Goal: Information Seeking & Learning: Learn about a topic

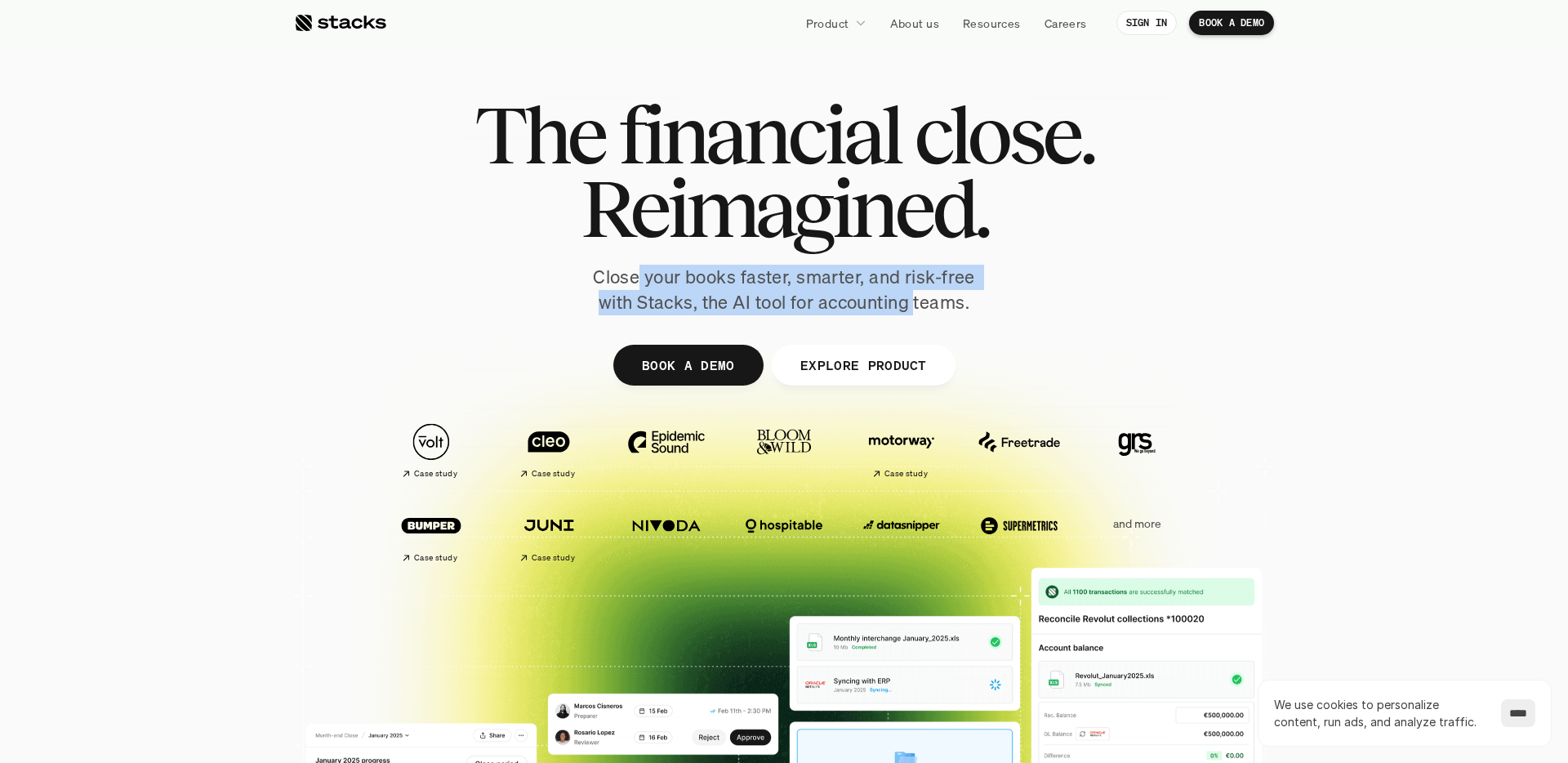
drag, startPoint x: 637, startPoint y: 282, endPoint x: 915, endPoint y: 297, distance: 278.4
click at [915, 297] on p "Close your books faster, smarter, and risk-free with Stacks, the AI tool for ac…" at bounding box center [784, 290] width 408 height 51
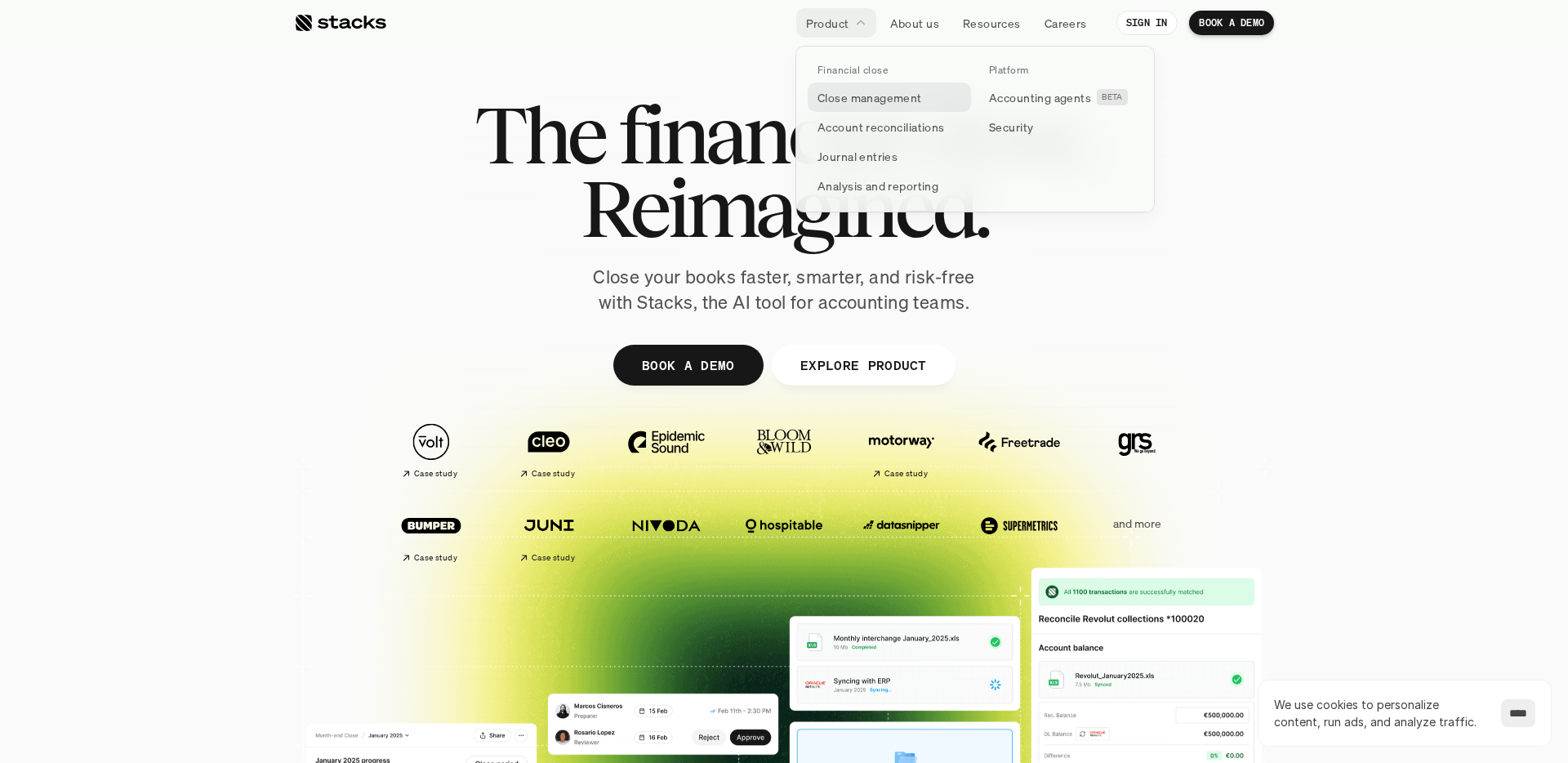
click at [834, 95] on p "Close management" at bounding box center [869, 97] width 105 height 17
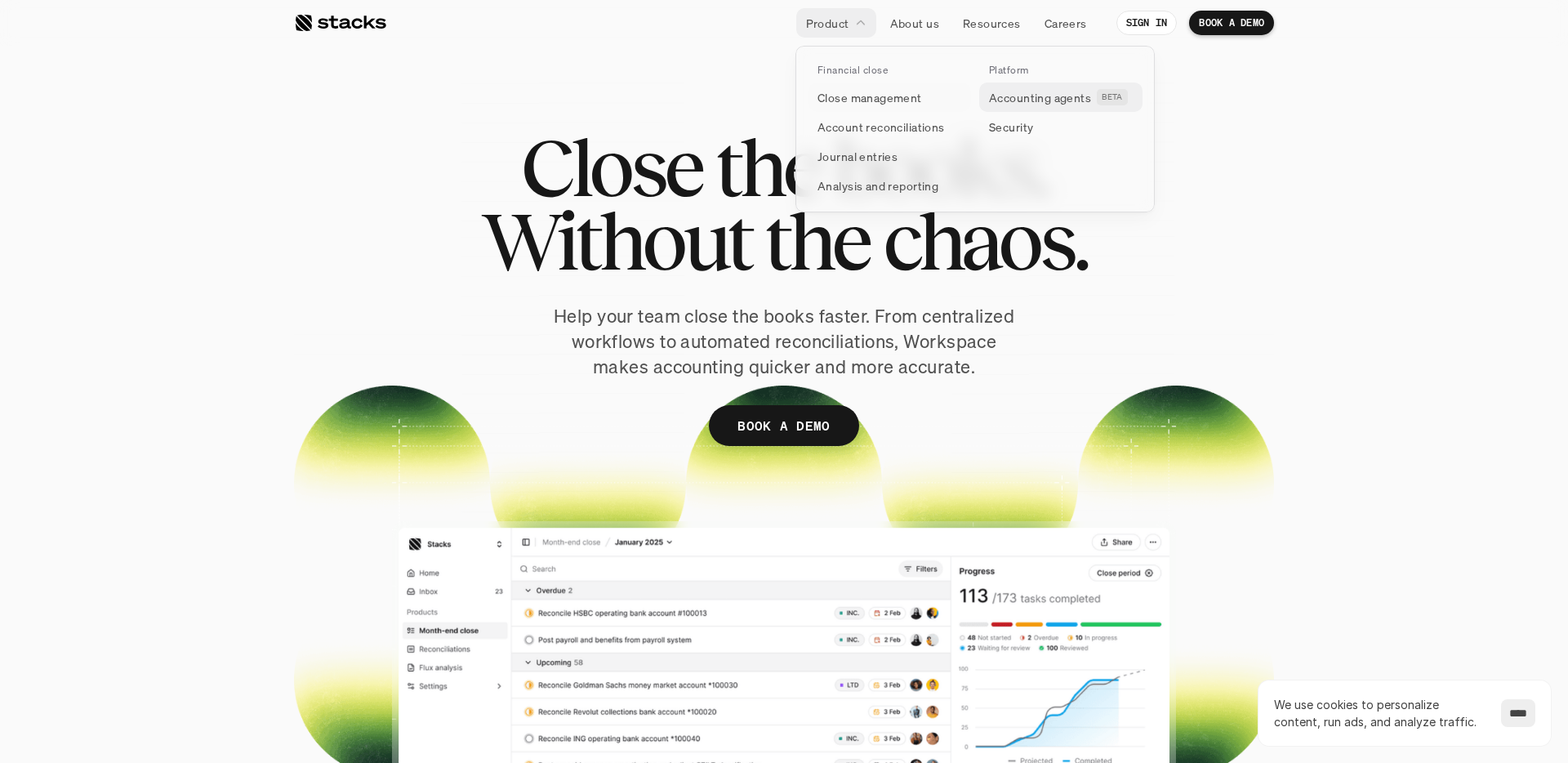
click at [1057, 103] on p "Accounting agents" at bounding box center [1039, 97] width 102 height 17
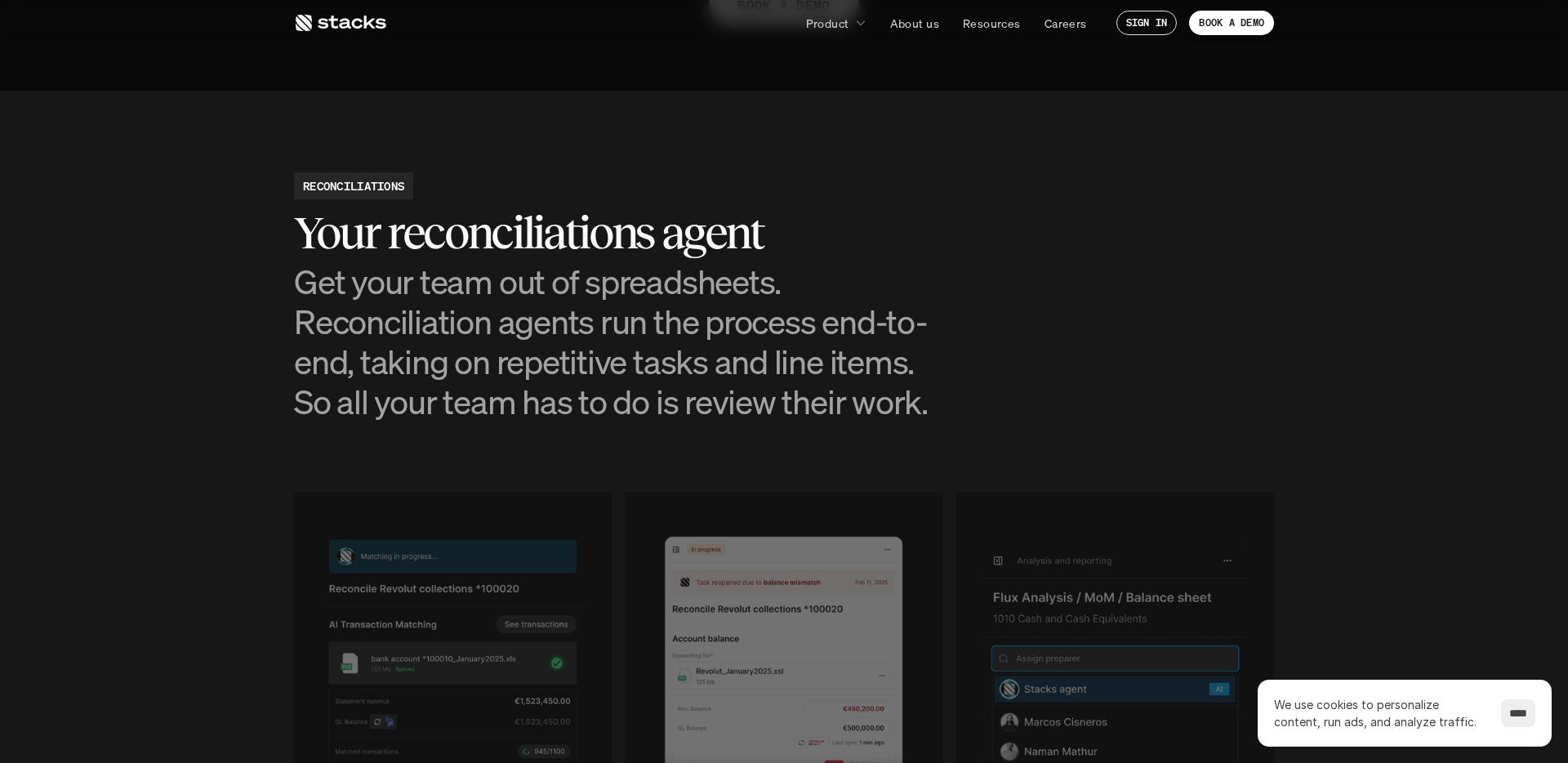
scroll to position [1536, 0]
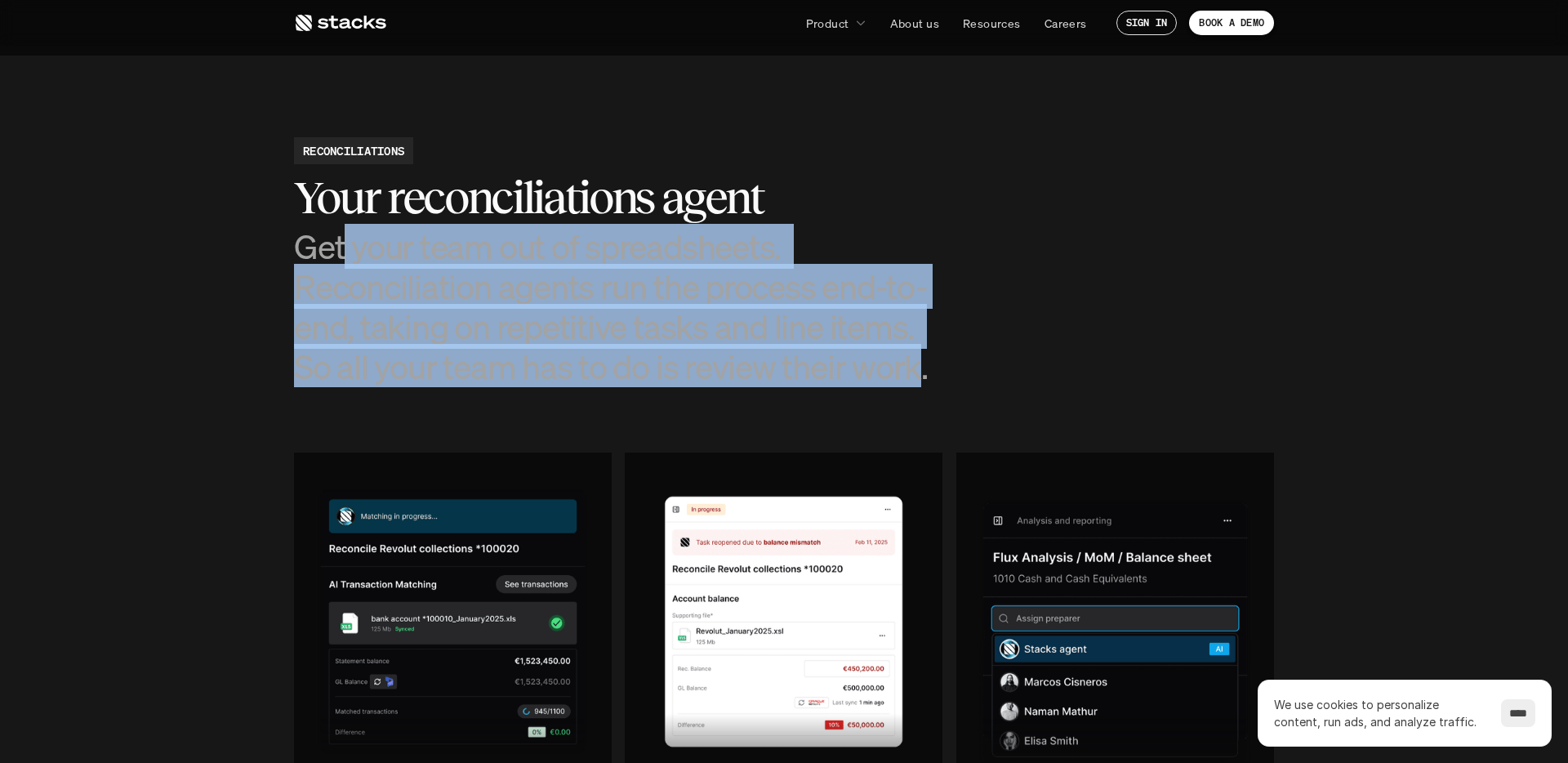
drag, startPoint x: 386, startPoint y: 250, endPoint x: 909, endPoint y: 380, distance: 538.9
click at [909, 380] on h3 "Get your team out of spreadsheets. Reconciliation agents run the process end-to…" at bounding box center [620, 306] width 653 height 161
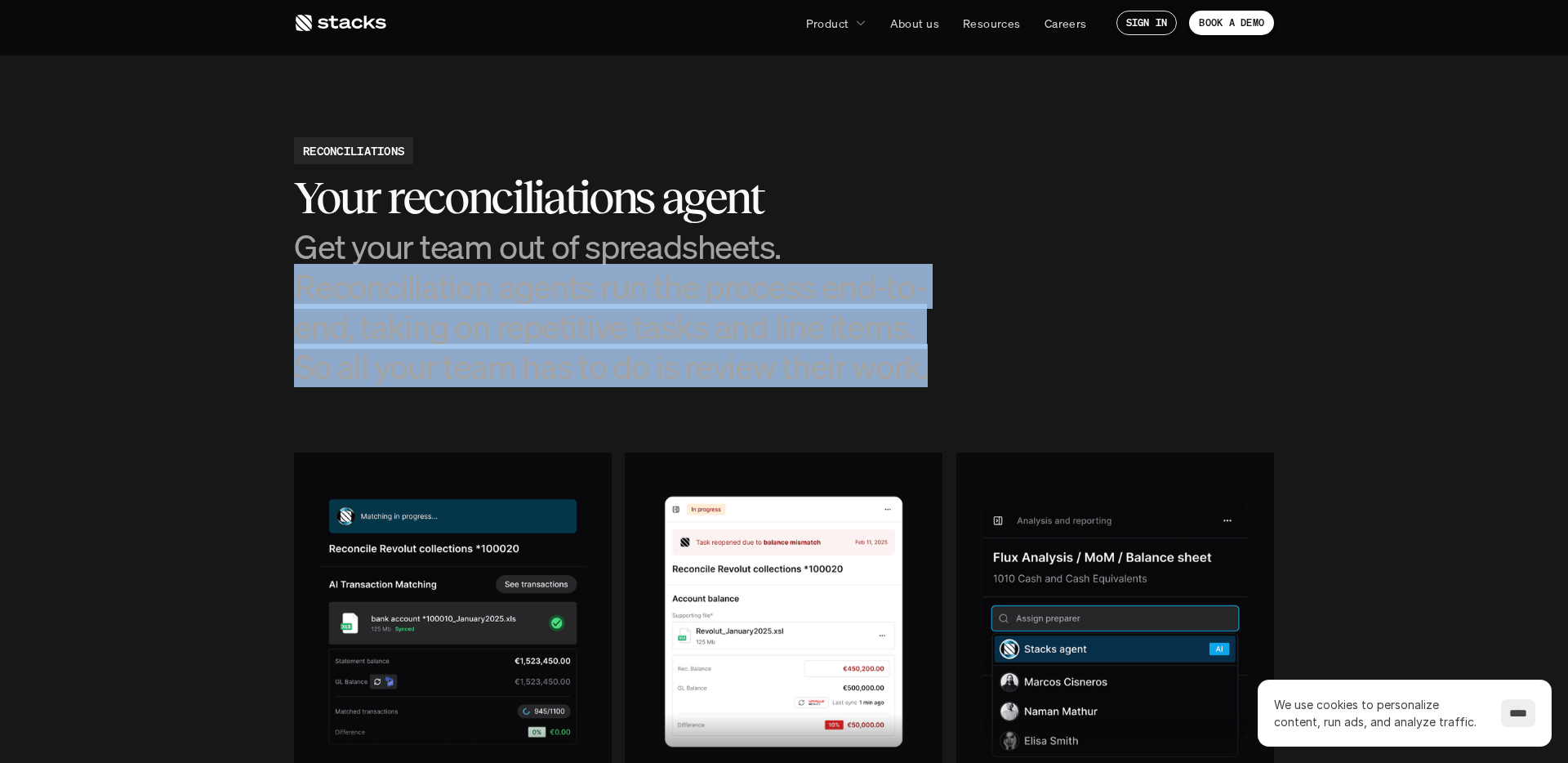
drag, startPoint x: 296, startPoint y: 296, endPoint x: 981, endPoint y: 357, distance: 687.7
click at [981, 356] on div "RECONCILIATIONS Your reconciliations agent Get your team out of spreadsheets. R…" at bounding box center [784, 262] width 980 height 250
click at [981, 357] on div "RECONCILIATIONS Your reconciliations agent Get your team out of spreadsheets. R…" at bounding box center [784, 262] width 980 height 250
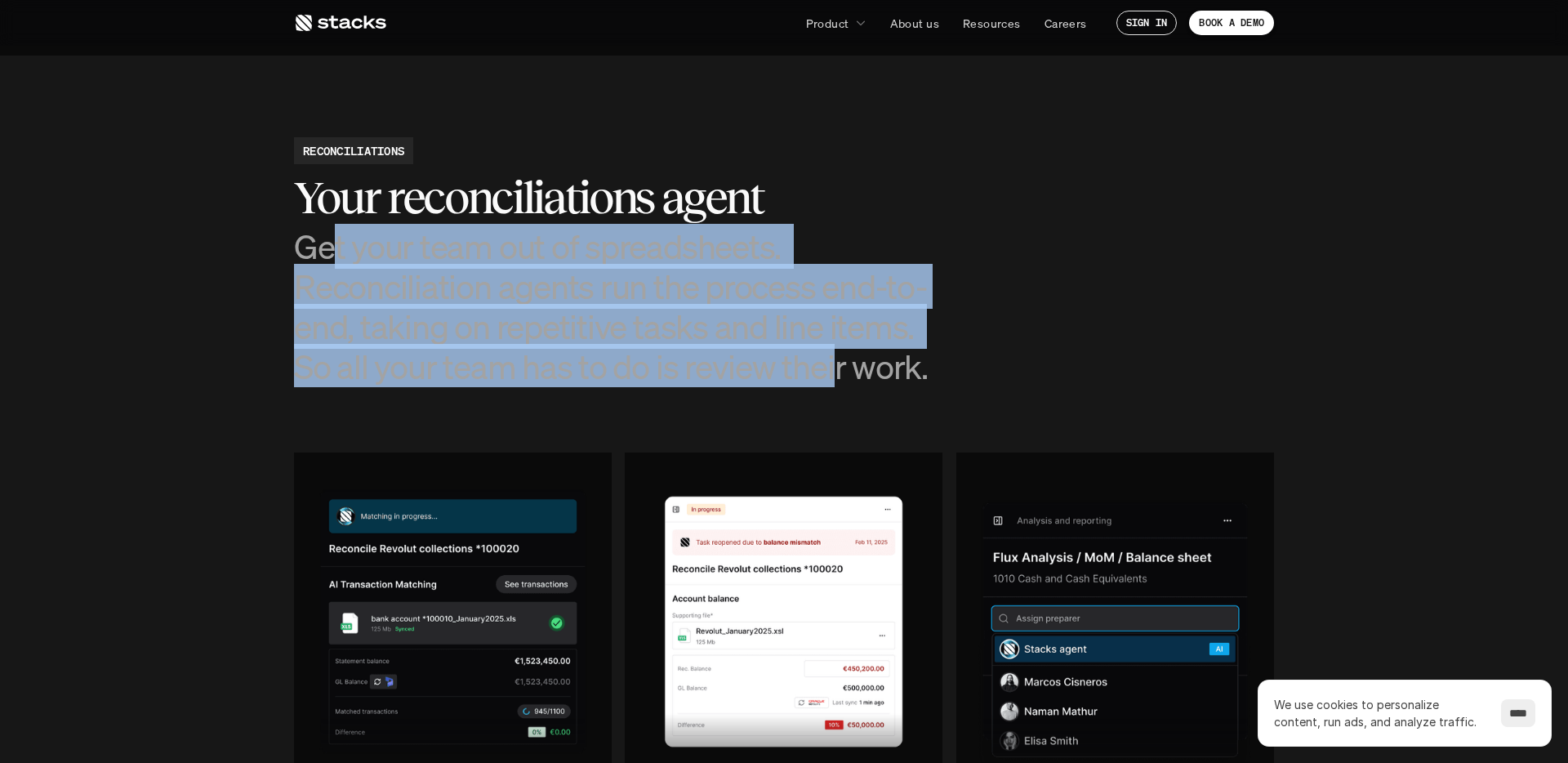
drag, startPoint x: 330, startPoint y: 250, endPoint x: 836, endPoint y: 360, distance: 517.8
click at [836, 360] on h3 "Get your team out of spreadsheets. Reconciliation agents run the process end-to…" at bounding box center [620, 306] width 653 height 161
drag, startPoint x: 836, startPoint y: 360, endPoint x: 658, endPoint y: 355, distance: 178.1
click at [836, 360] on h3 "Get your team out of spreadsheets. Reconciliation agents run the process end-to…" at bounding box center [620, 306] width 653 height 161
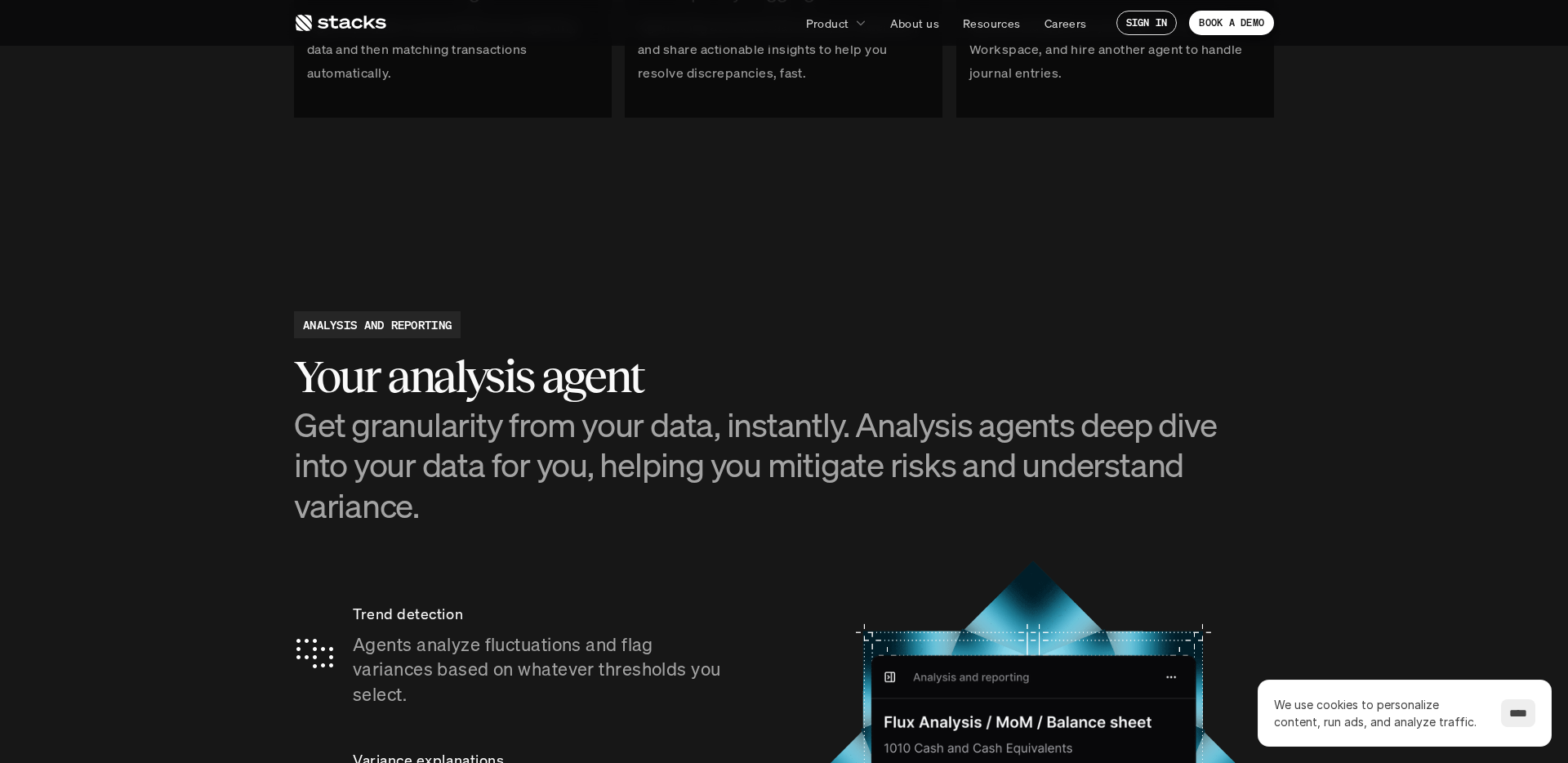
scroll to position [2386, 0]
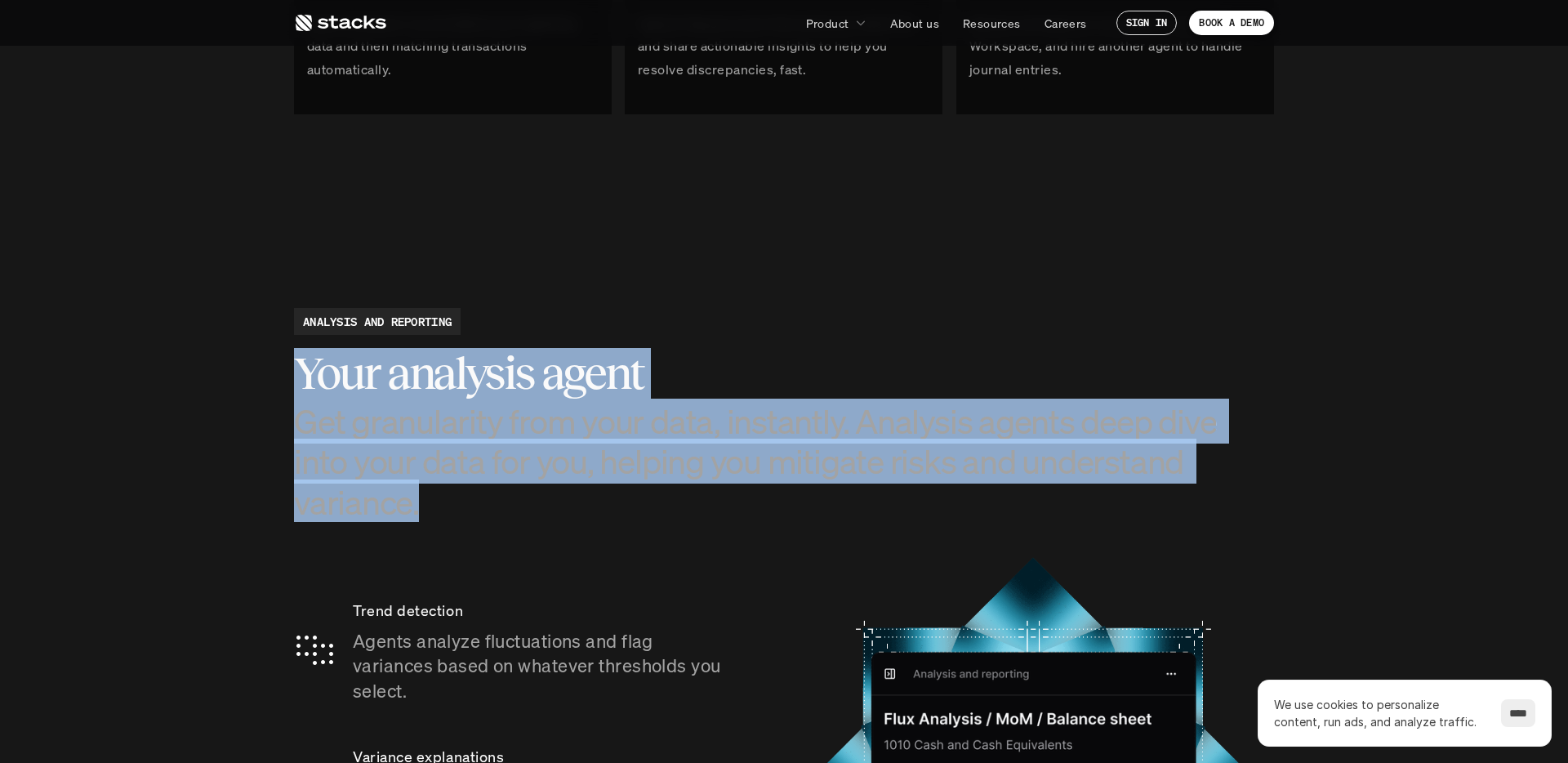
drag, startPoint x: 326, startPoint y: 368, endPoint x: 1304, endPoint y: 466, distance: 982.9
click at [1304, 466] on section "ANALYSIS AND REPORTING Your analysis agent Get granularity from your data, inst…" at bounding box center [784, 674] width 1568 height 897
drag, startPoint x: 1304, startPoint y: 466, endPoint x: 816, endPoint y: 446, distance: 488.4
click at [1304, 466] on section "ANALYSIS AND REPORTING Your analysis agent Get granularity from your data, inst…" at bounding box center [784, 674] width 1568 height 897
drag, startPoint x: 378, startPoint y: 382, endPoint x: 1095, endPoint y: 448, distance: 720.0
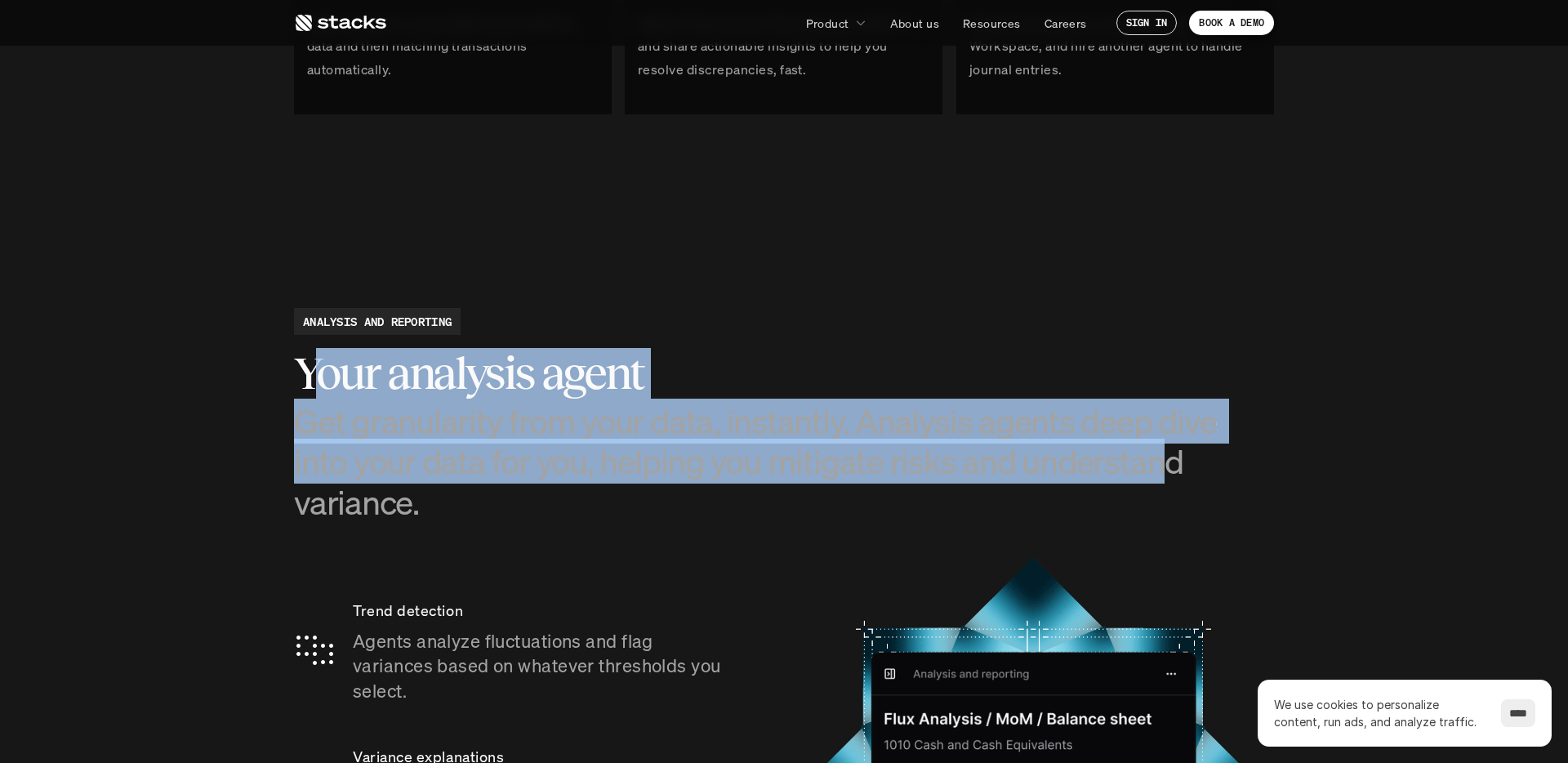
click at [1095, 448] on div "Your analysis agent Get granularity from your data, instantly. Analysis agents …" at bounding box center [784, 435] width 980 height 174
click at [1095, 448] on h3 "Get granularity from your data, instantly. Analysis agents deep dive into your …" at bounding box center [784, 462] width 980 height 121
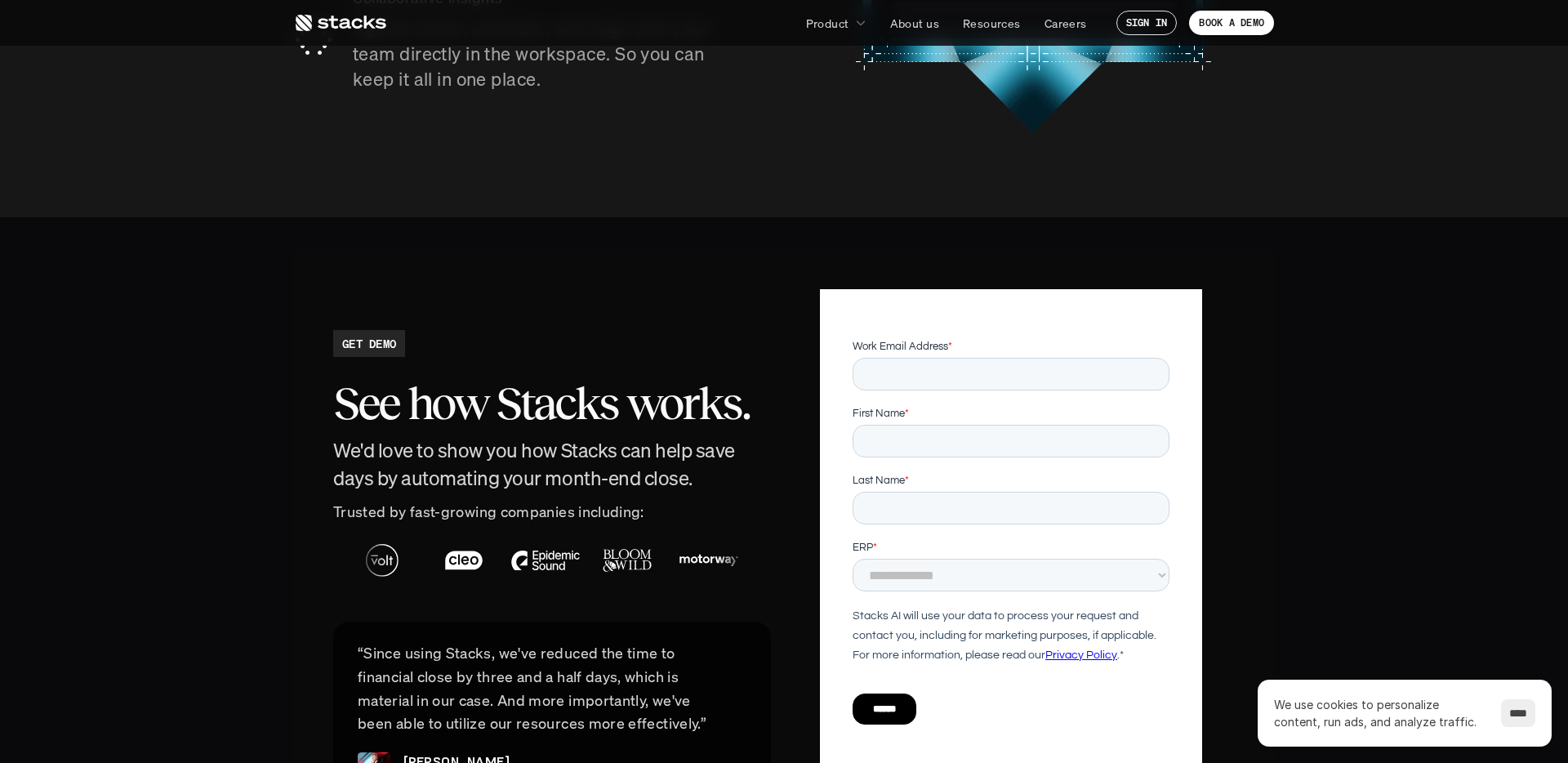
scroll to position [3384, 0]
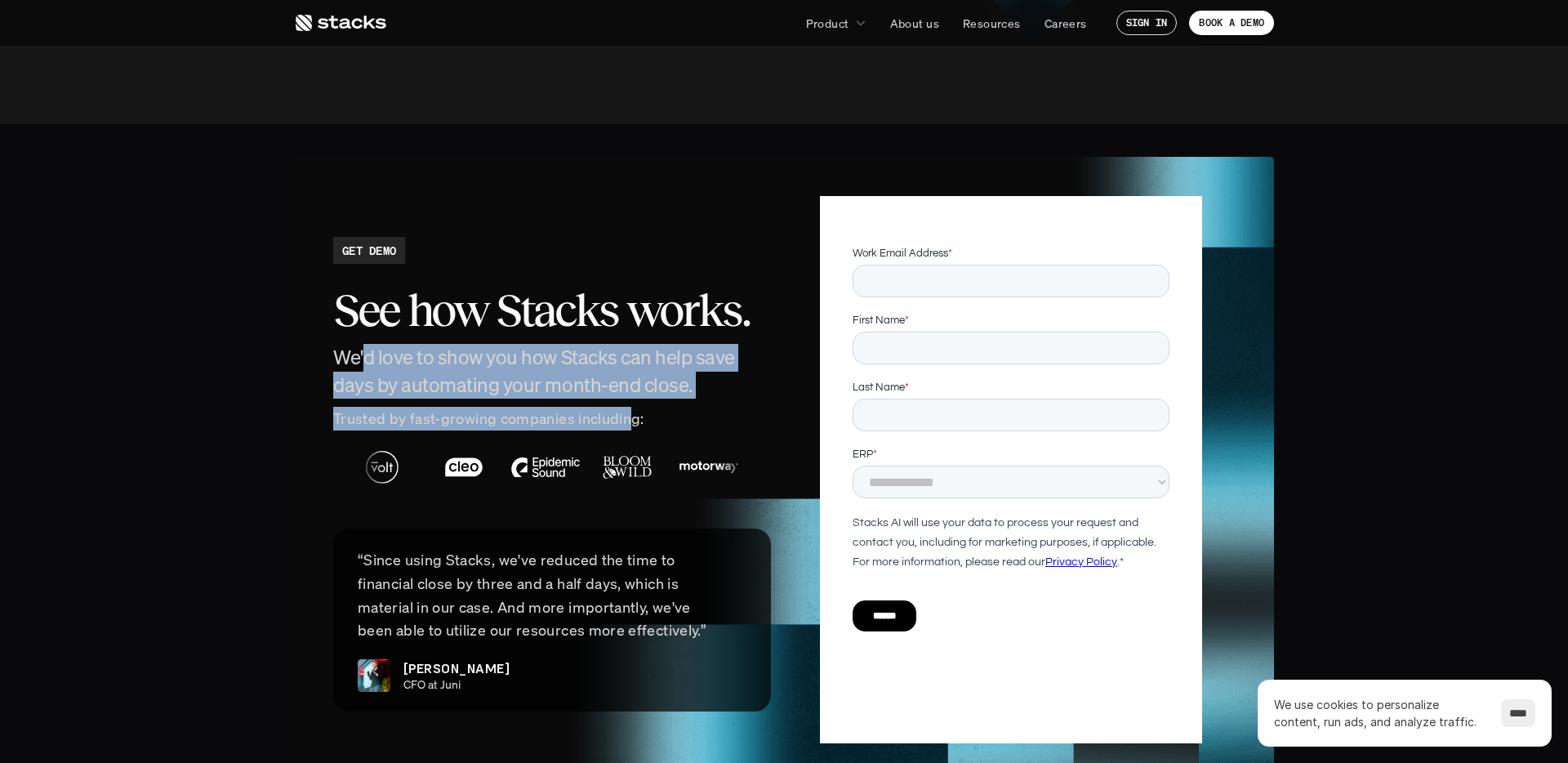
drag, startPoint x: 364, startPoint y: 319, endPoint x: 635, endPoint y: 376, distance: 276.9
click at [635, 376] on div "GET DEMO See how Stacks works. We'd love to show you how Stacks can help save d…" at bounding box center [552, 474] width 437 height 475
click at [635, 407] on p "Trusted by fast-growing companies including:" at bounding box center [552, 419] width 437 height 24
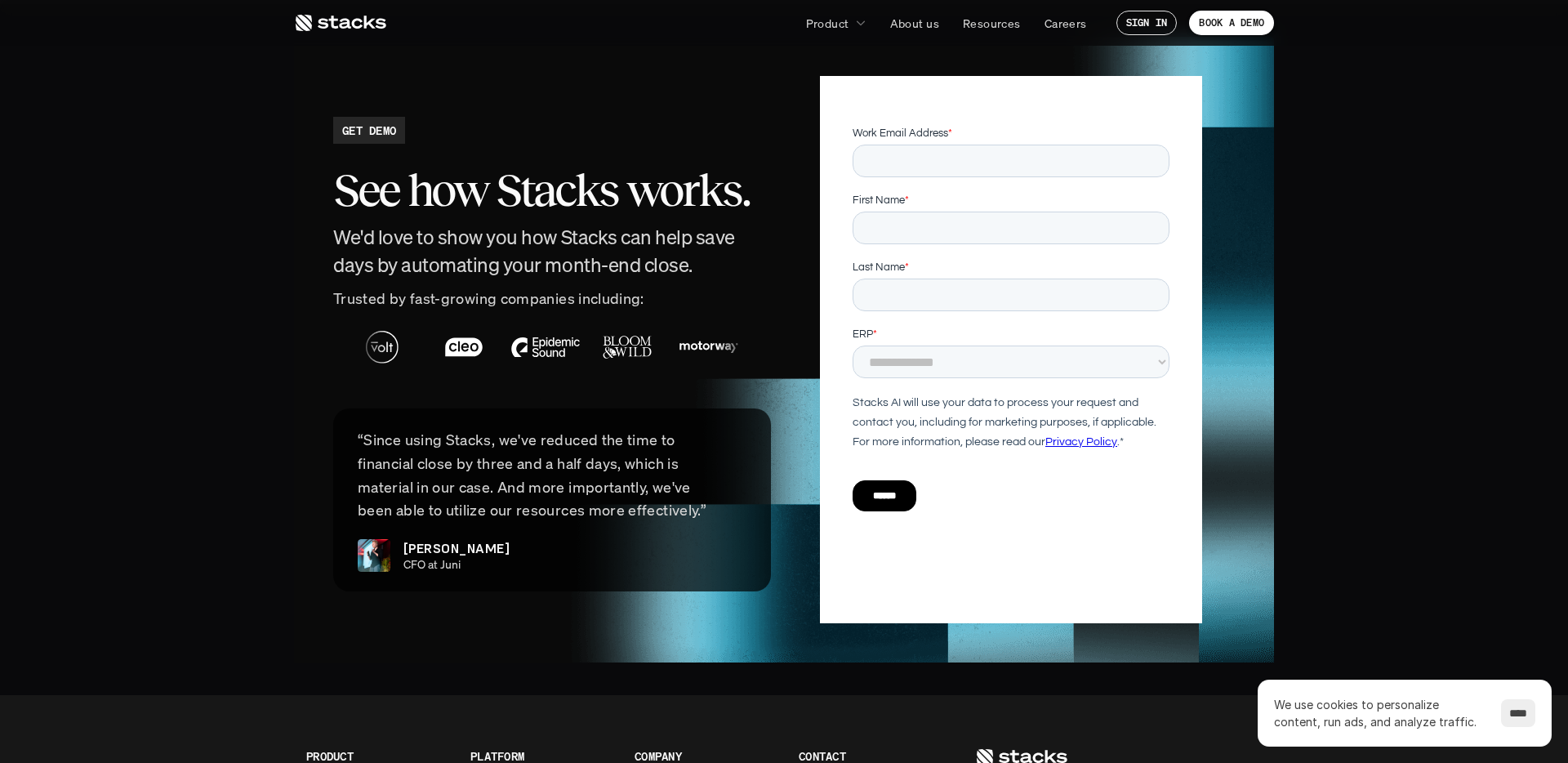
scroll to position [3508, 0]
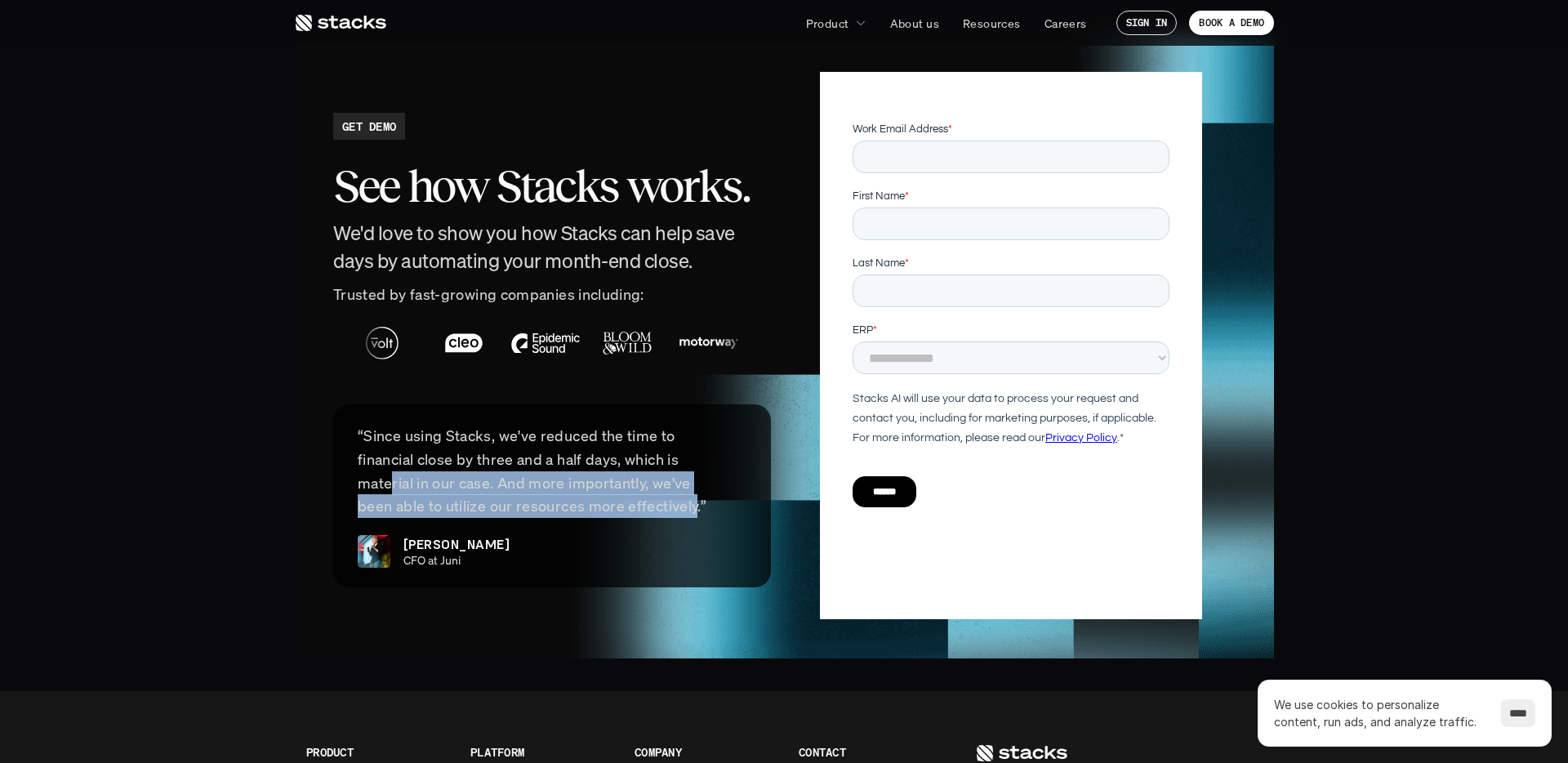
drag, startPoint x: 396, startPoint y: 443, endPoint x: 691, endPoint y: 462, distance: 295.6
click at [691, 462] on p "“Since using Stacks, we've reduced the time to financial close by three and a h…" at bounding box center [552, 471] width 389 height 94
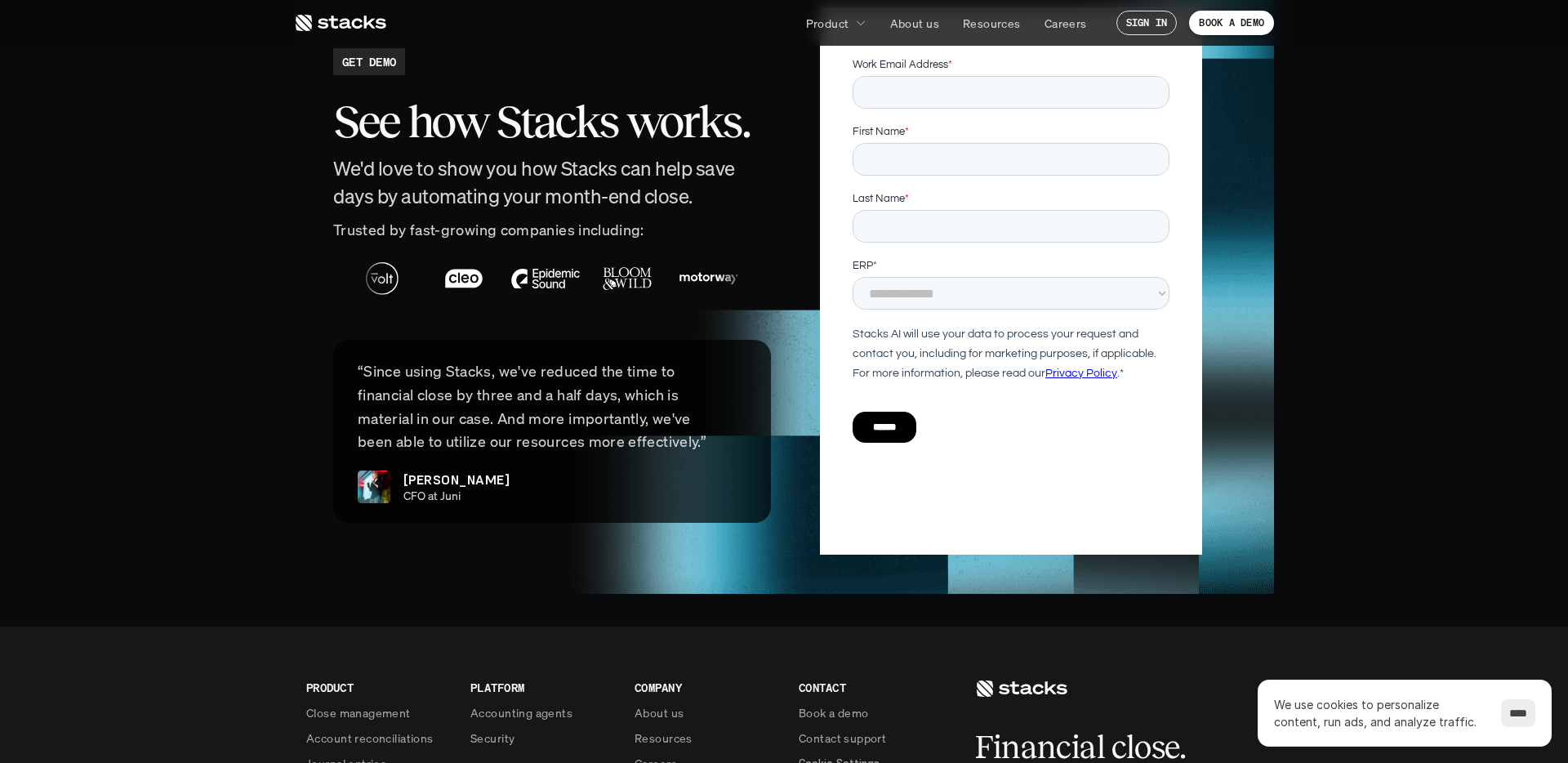
scroll to position [3727, 0]
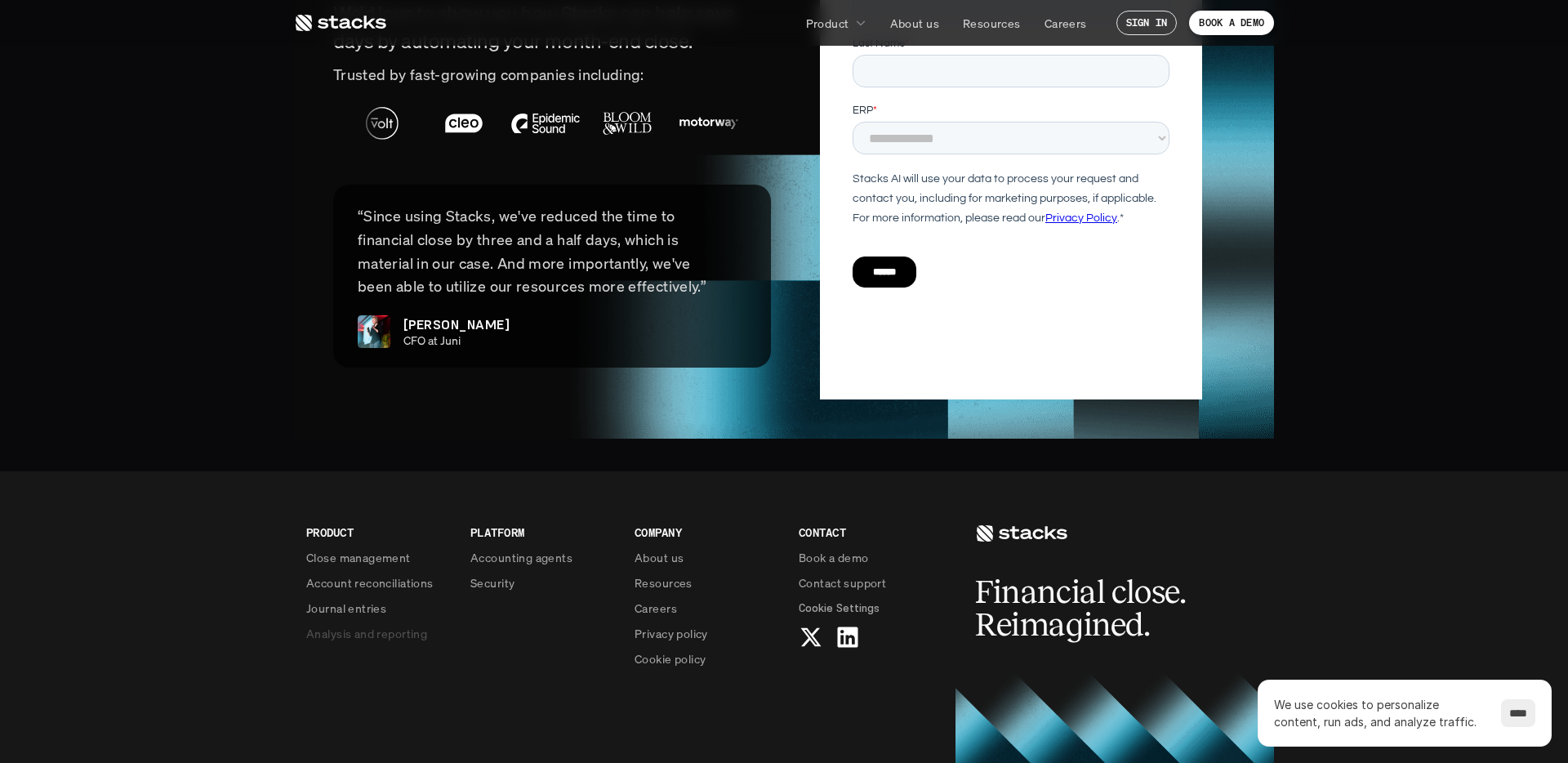
click at [347, 625] on p "Analysis and reporting" at bounding box center [367, 633] width 121 height 17
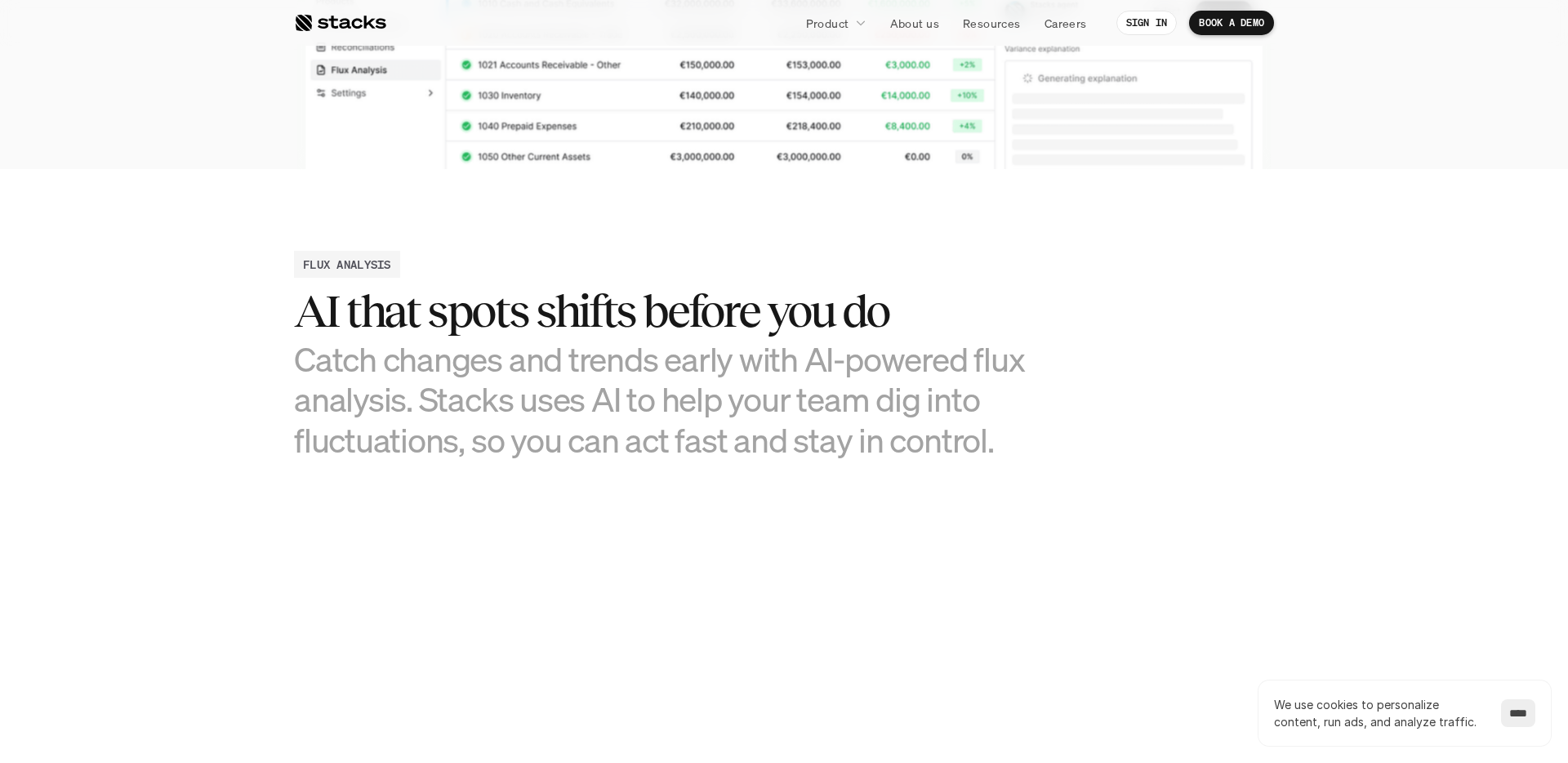
scroll to position [789, 0]
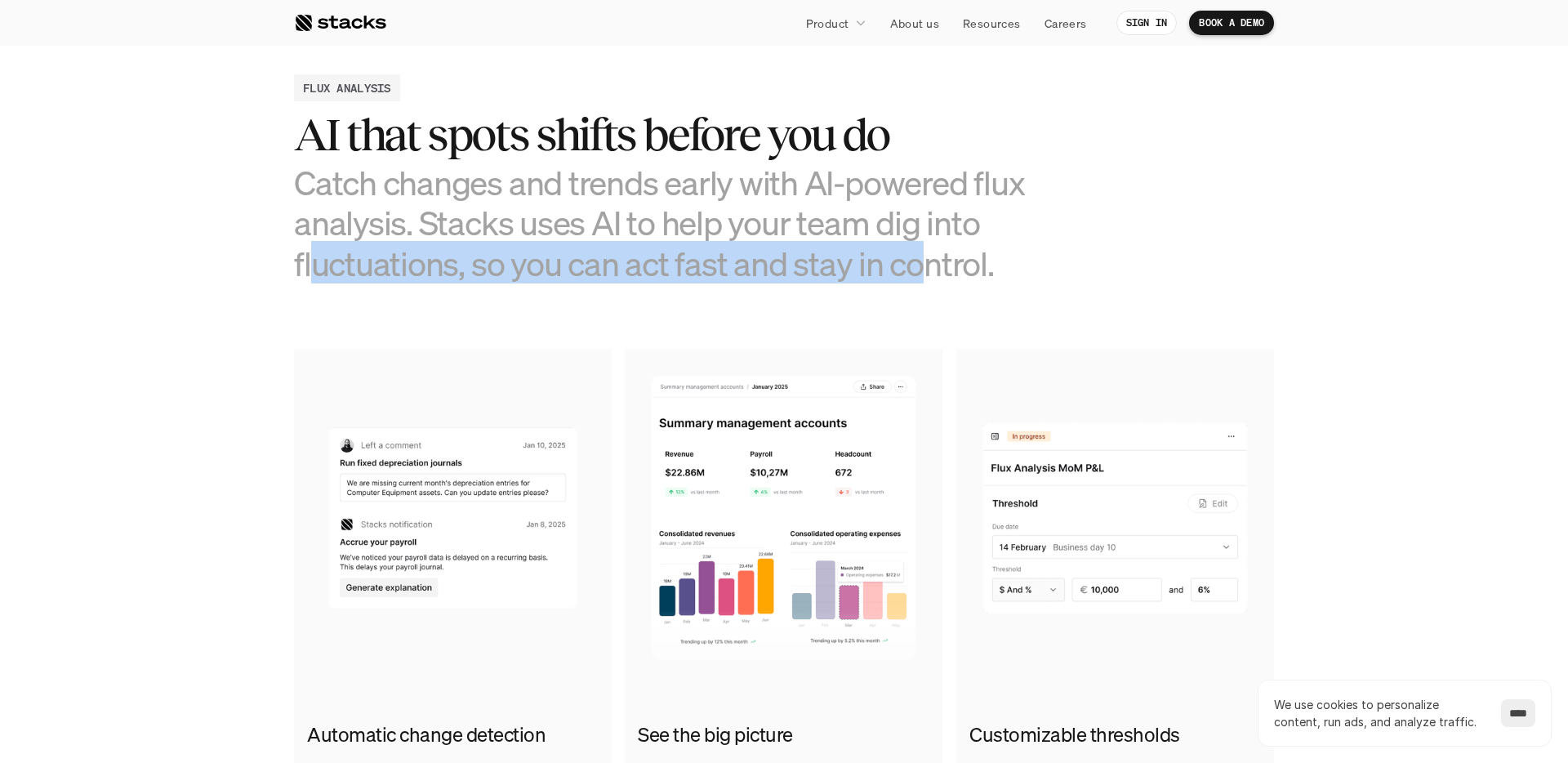
drag, startPoint x: 315, startPoint y: 264, endPoint x: 915, endPoint y: 277, distance: 600.1
click at [915, 277] on h3 "Catch changes and trends early with AI-powered flux analysis. Stacks uses AI to…" at bounding box center [661, 223] width 735 height 121
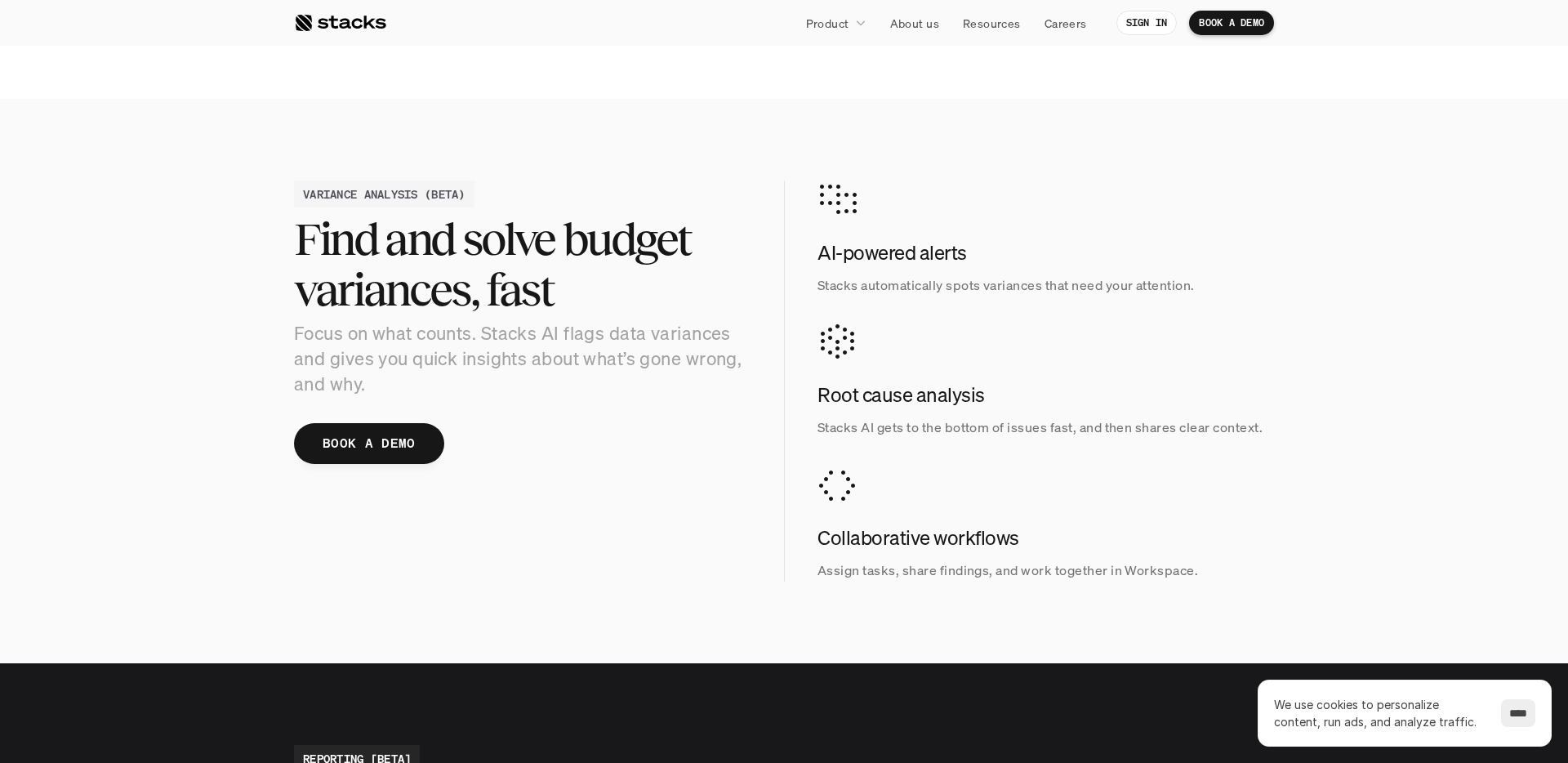
scroll to position [1615, 0]
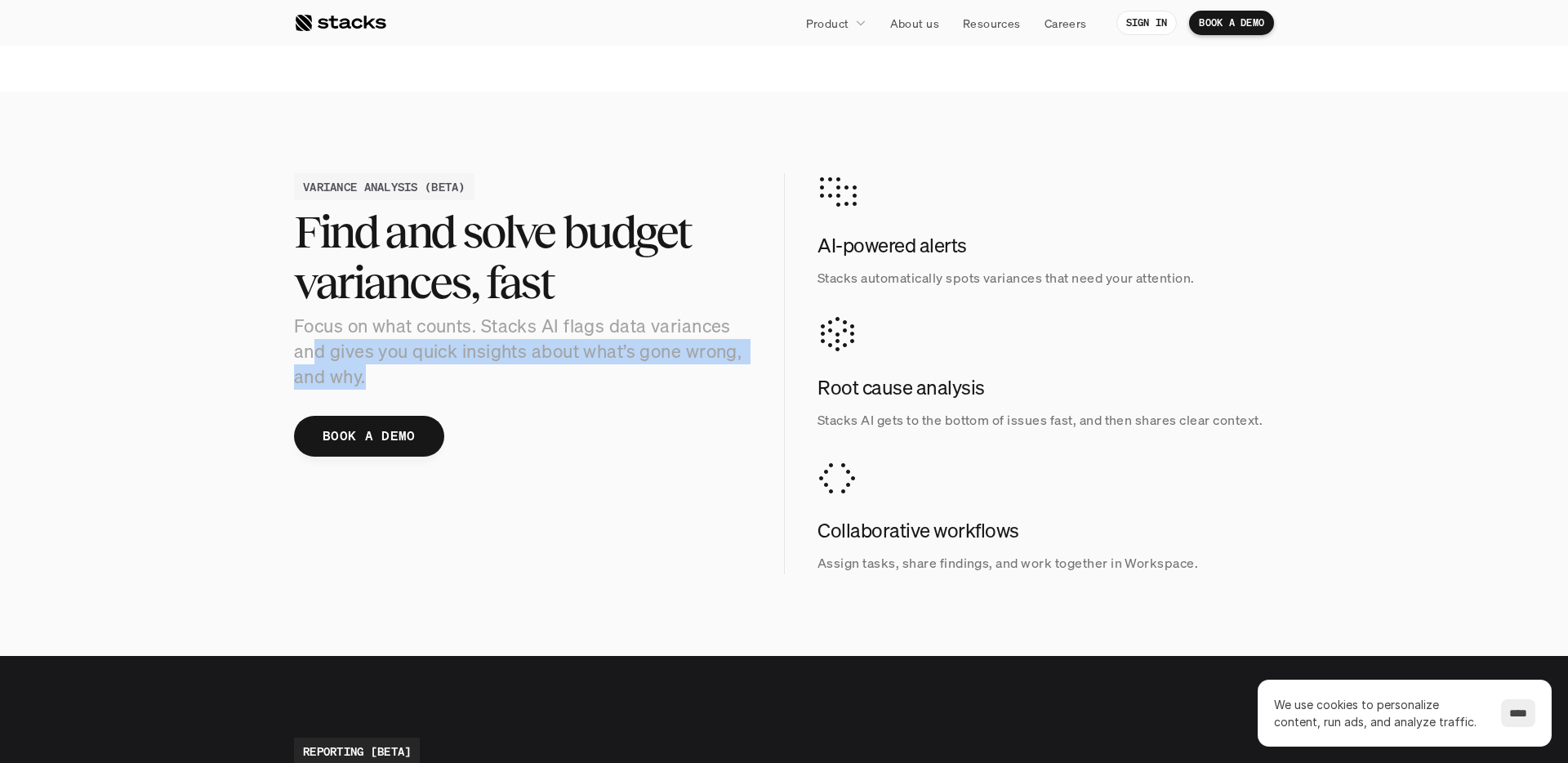
drag, startPoint x: 493, startPoint y: 376, endPoint x: 581, endPoint y: 369, distance: 88.3
click at [581, 369] on p "Focus on what counts. Stacks AI flags data variances and gives you quick insigh…" at bounding box center [522, 351] width 457 height 75
click at [581, 368] on p "Focus on what counts. Stacks AI flags data variances and gives you quick insigh…" at bounding box center [522, 351] width 457 height 75
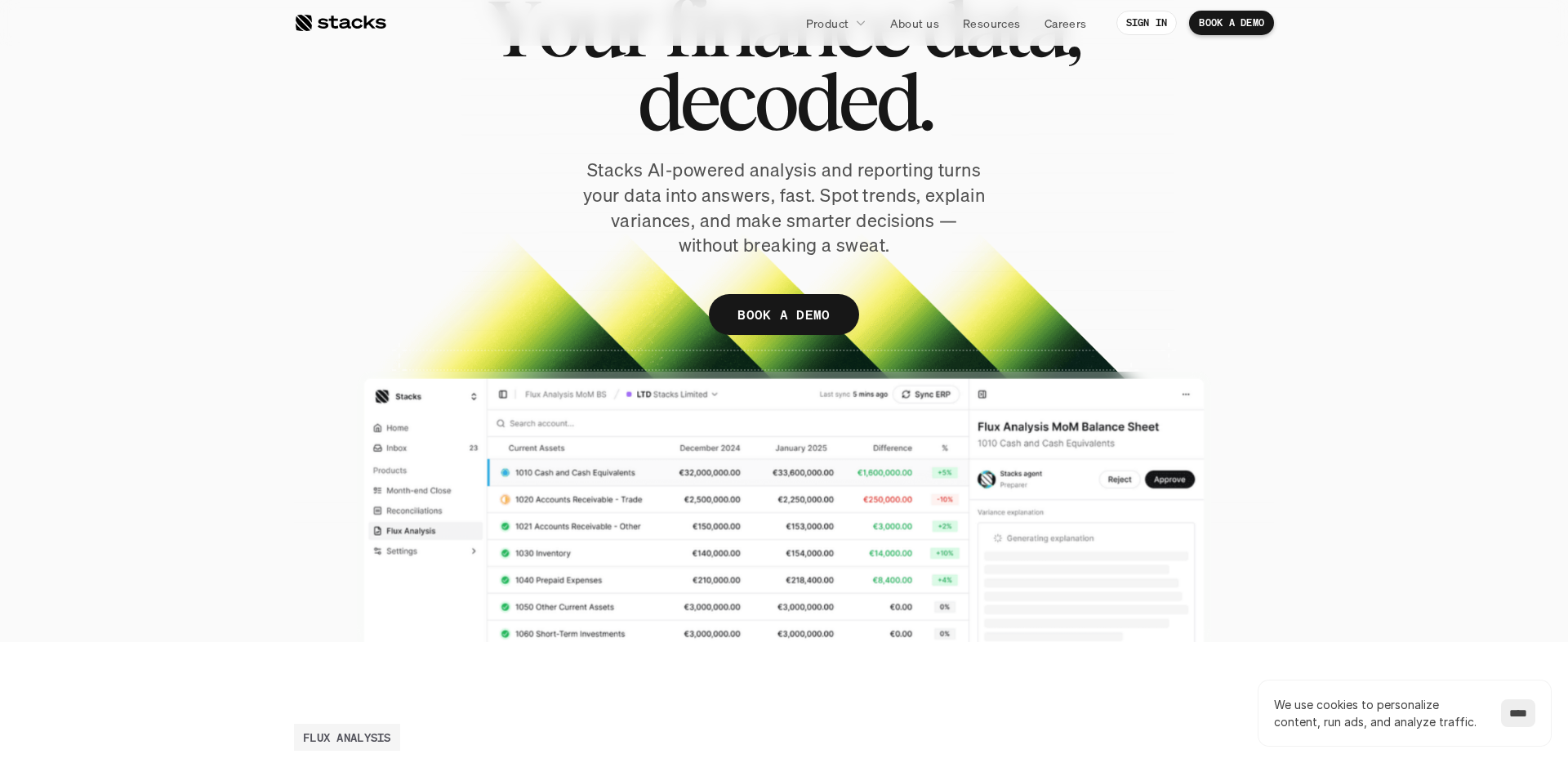
scroll to position [0, 0]
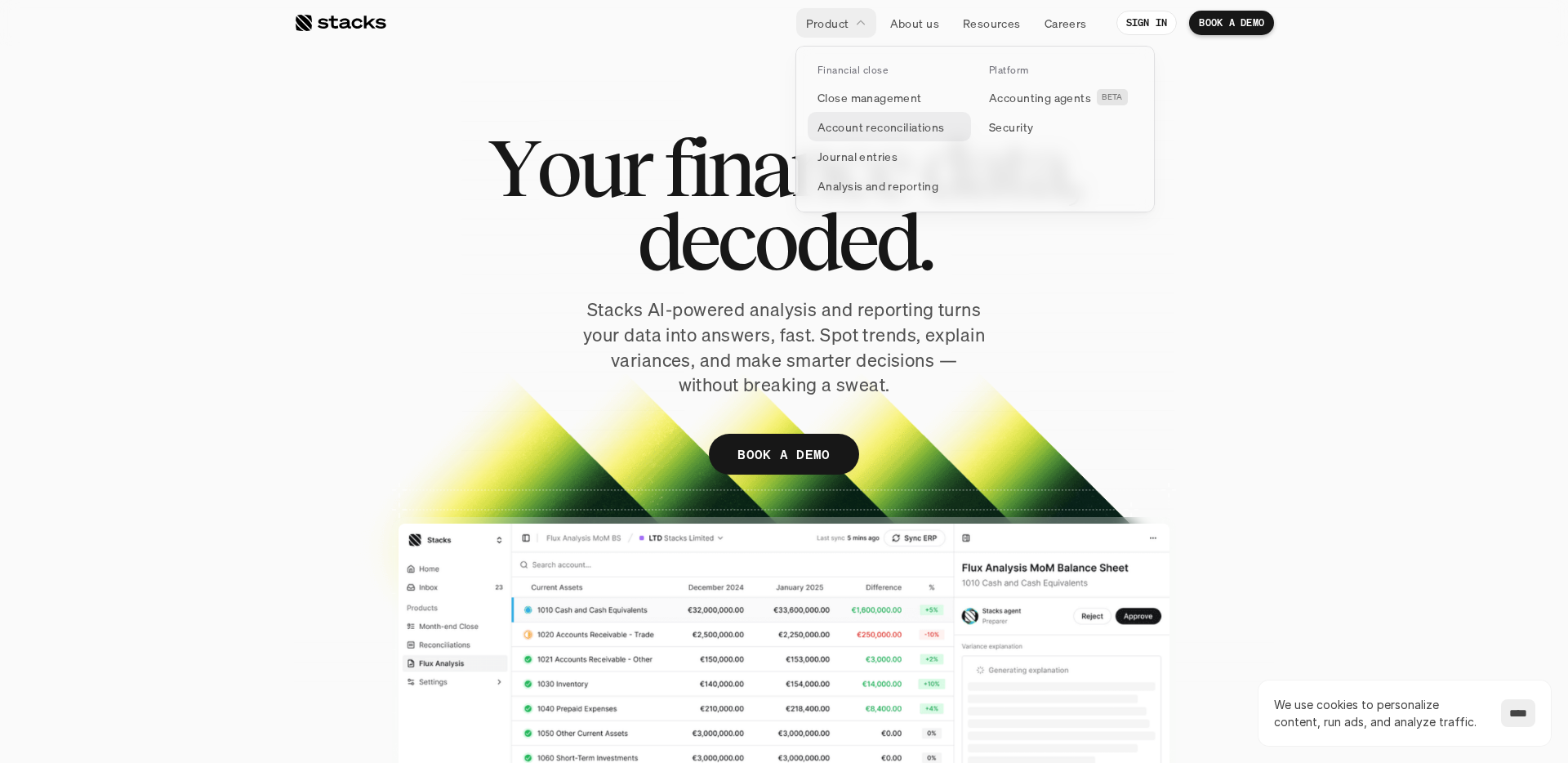
click at [862, 131] on p "Account reconciliations" at bounding box center [880, 127] width 127 height 17
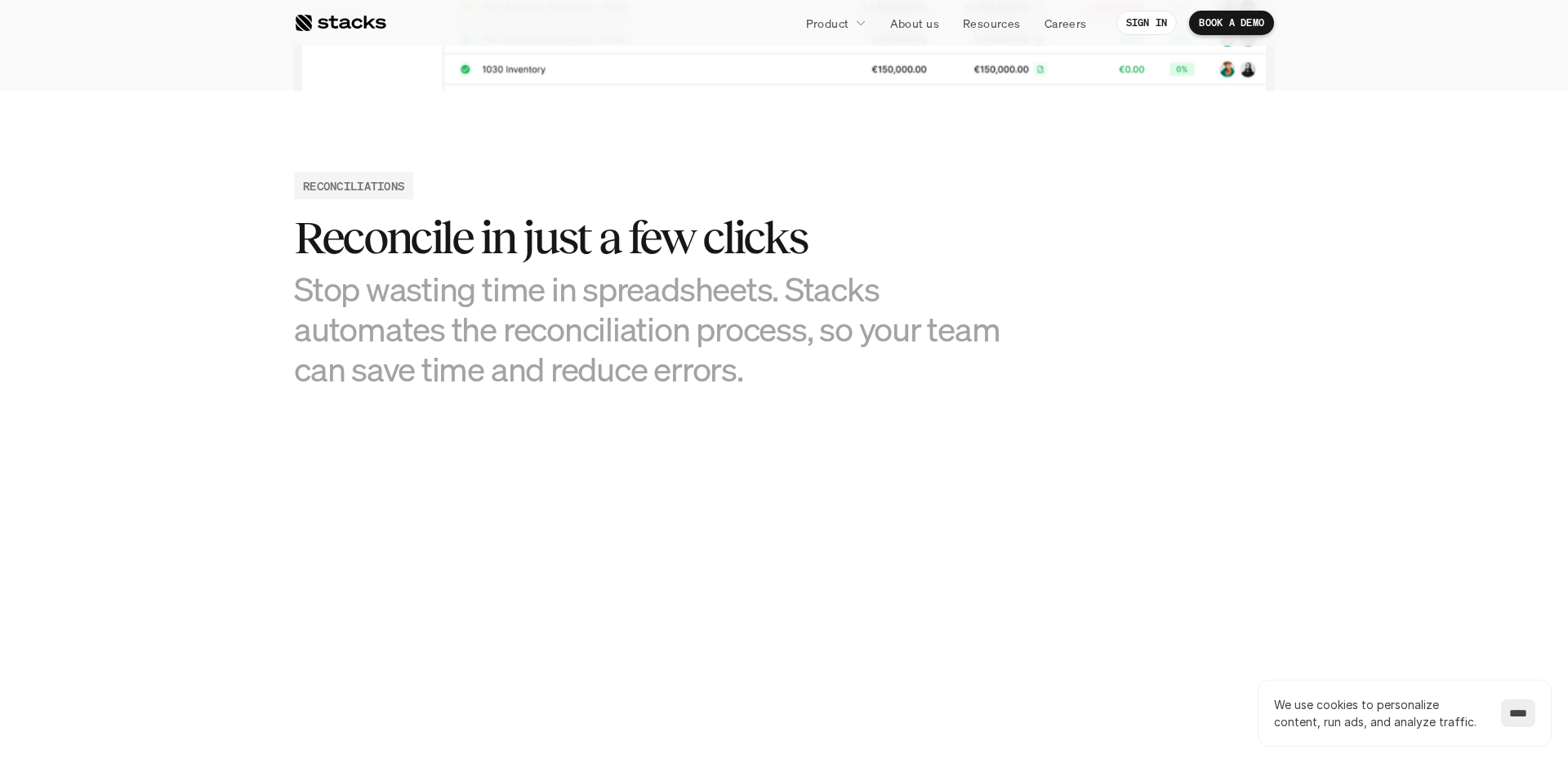
scroll to position [730, 0]
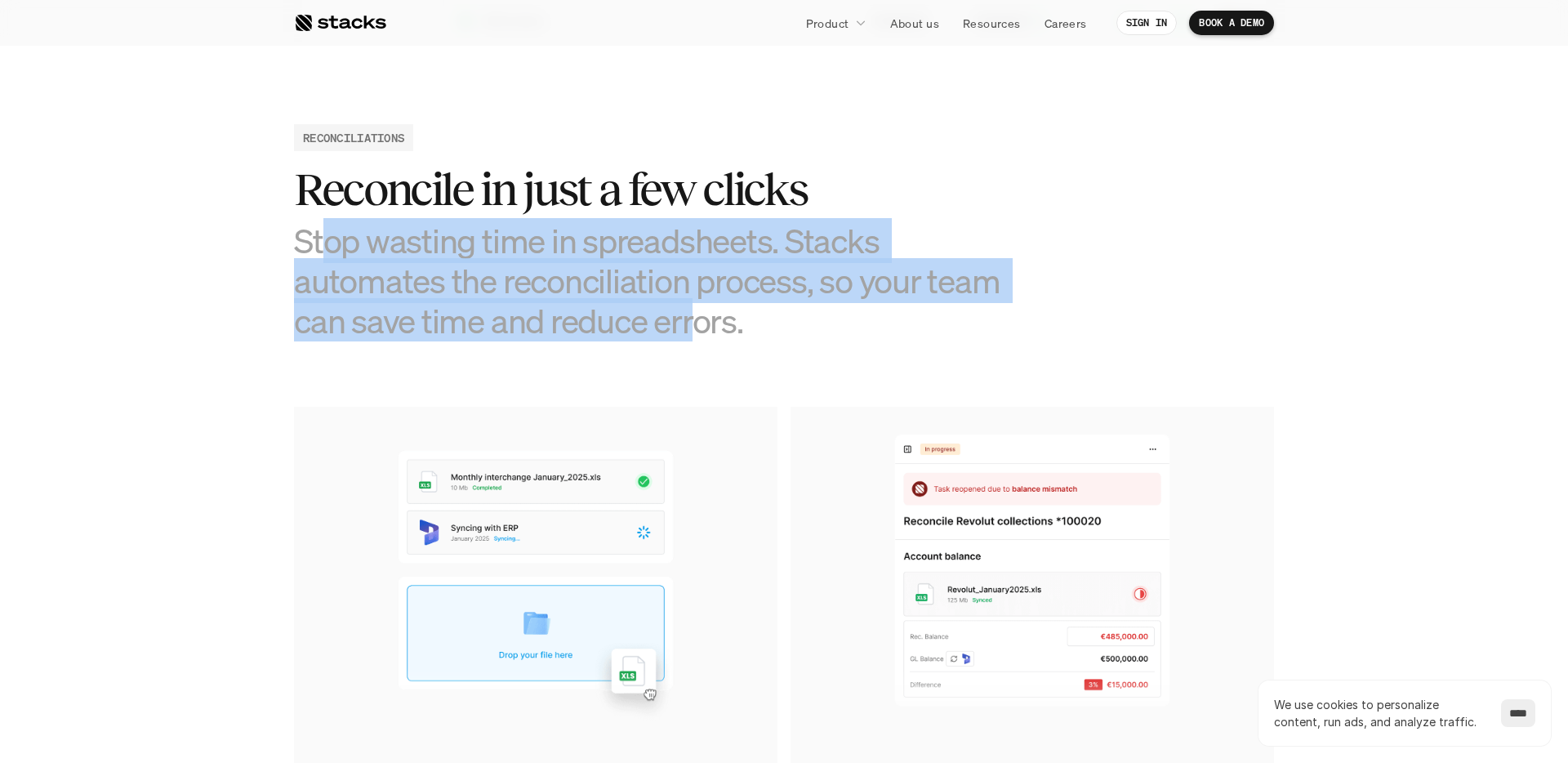
drag, startPoint x: 318, startPoint y: 239, endPoint x: 693, endPoint y: 316, distance: 382.8
click at [693, 316] on h3 "Stop wasting time in spreadsheets. Stacks automates the reconciliation process,…" at bounding box center [661, 281] width 735 height 121
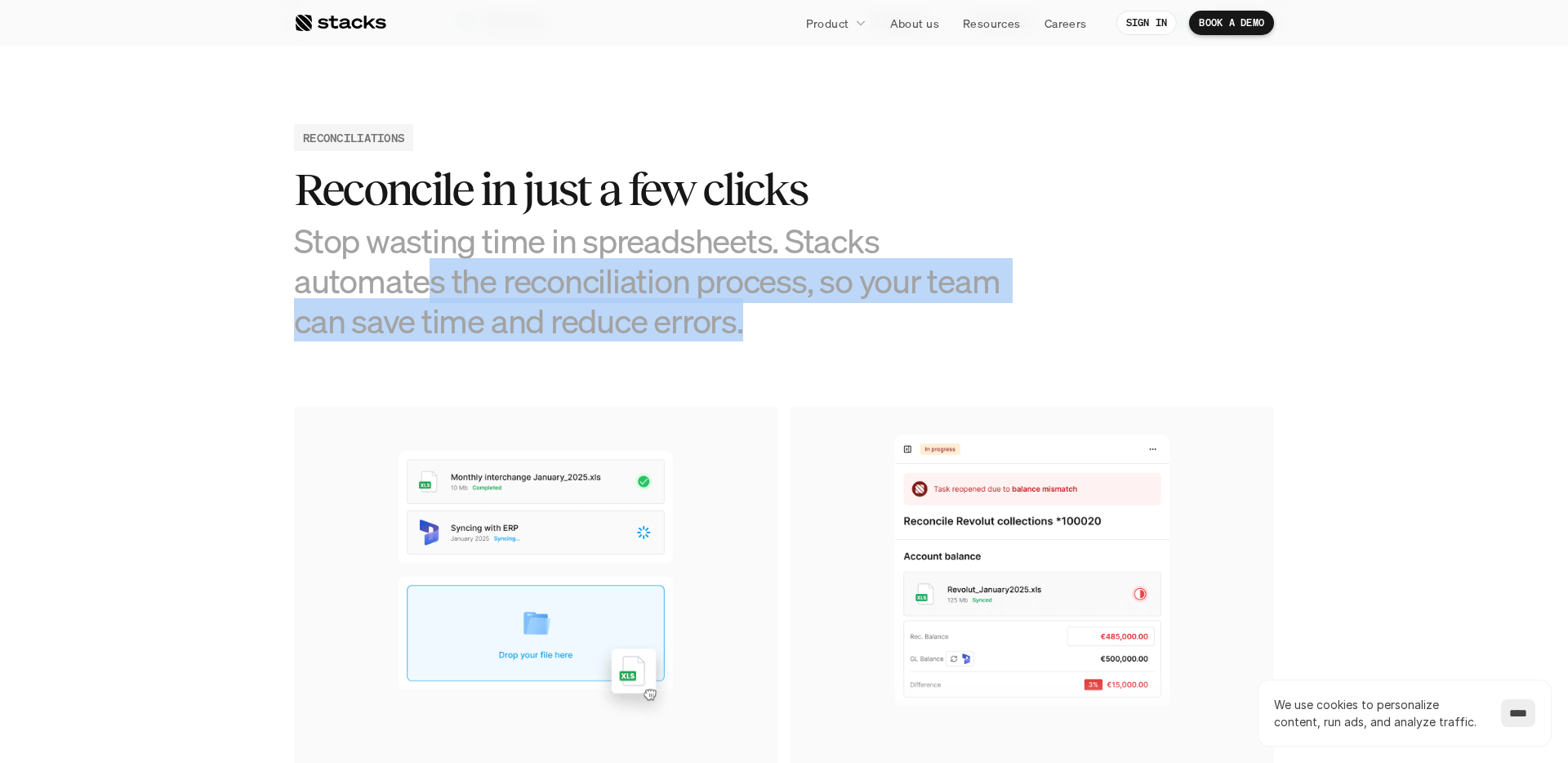
drag, startPoint x: 753, startPoint y: 328, endPoint x: 418, endPoint y: 262, distance: 341.4
click at [418, 262] on h3 "Stop wasting time in spreadsheets. Stacks automates the reconciliation process,…" at bounding box center [661, 281] width 735 height 121
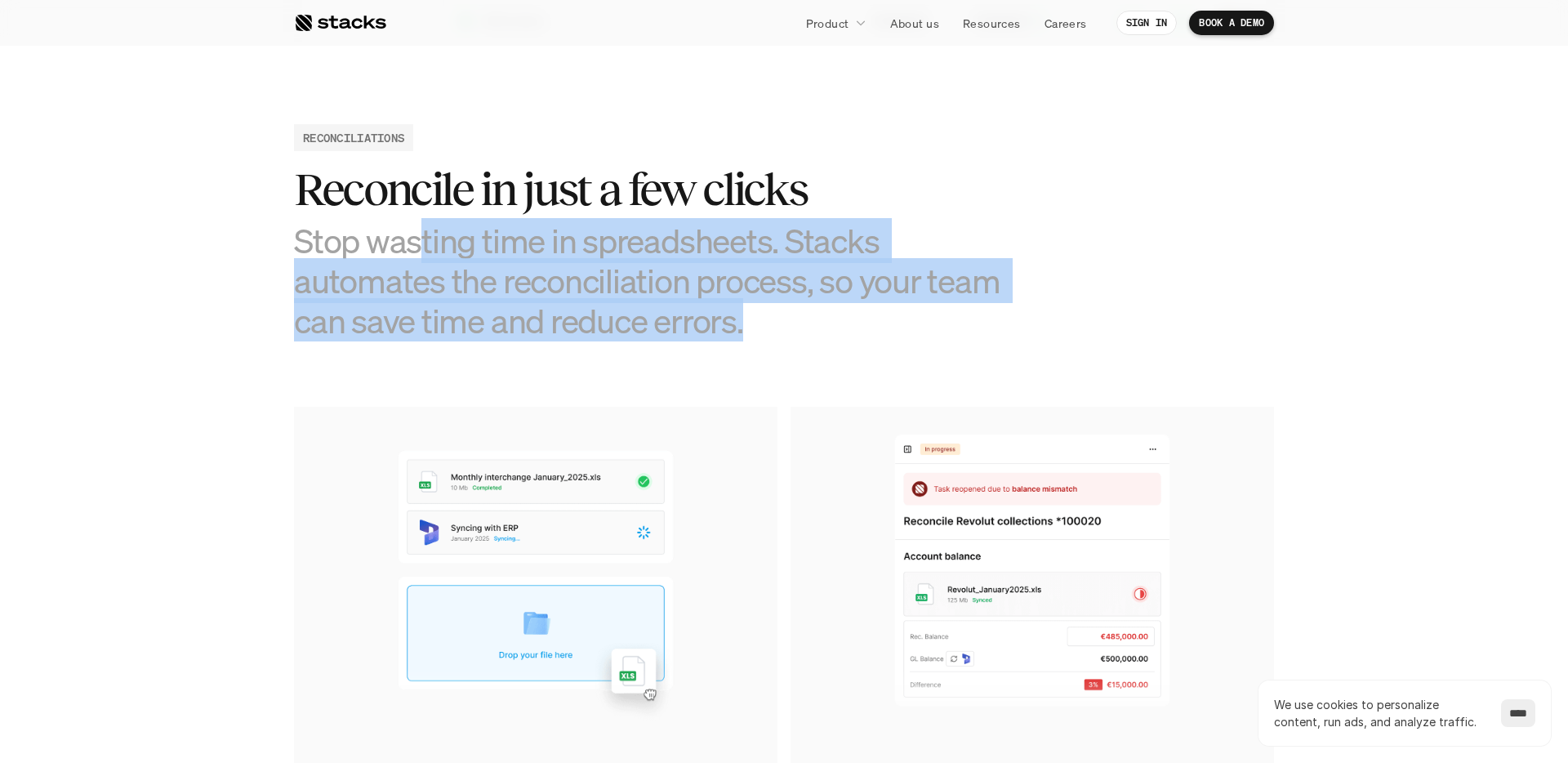
click at [418, 262] on h3 "Stop wasting time in spreadsheets. Stacks automates the reconciliation process,…" at bounding box center [661, 281] width 735 height 121
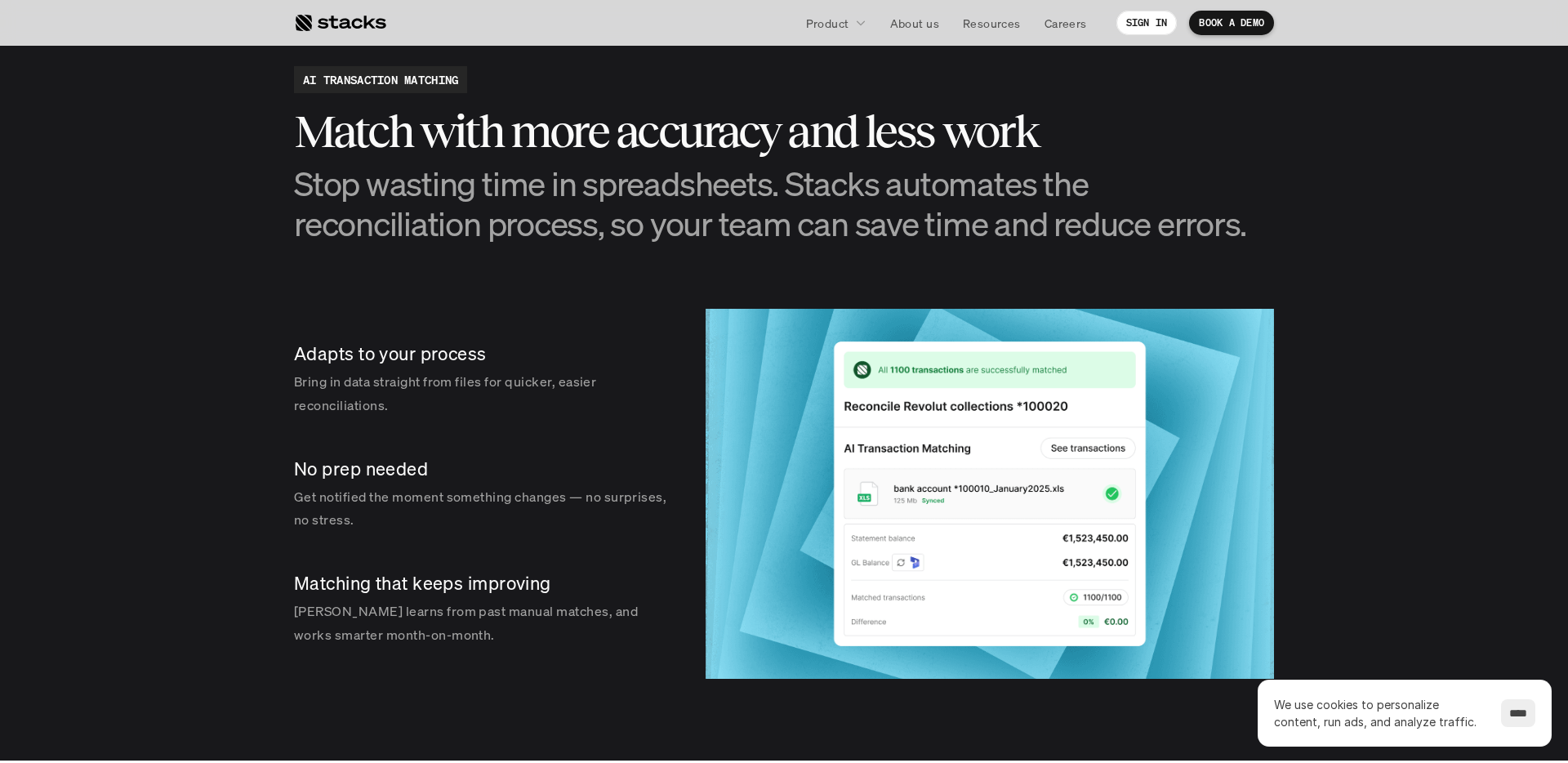
scroll to position [2237, 0]
